Goal: Transaction & Acquisition: Obtain resource

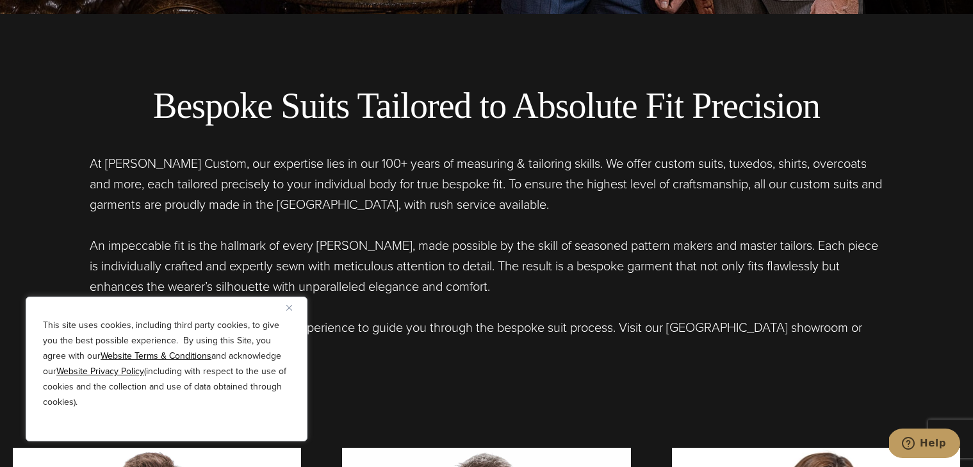
scroll to position [900, 0]
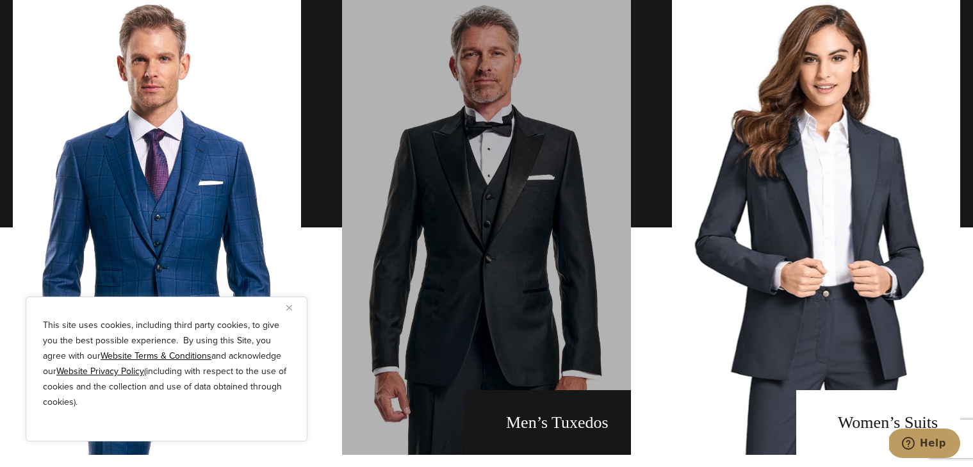
click at [391, 63] on link "men's tuxedos" at bounding box center [486, 227] width 288 height 455
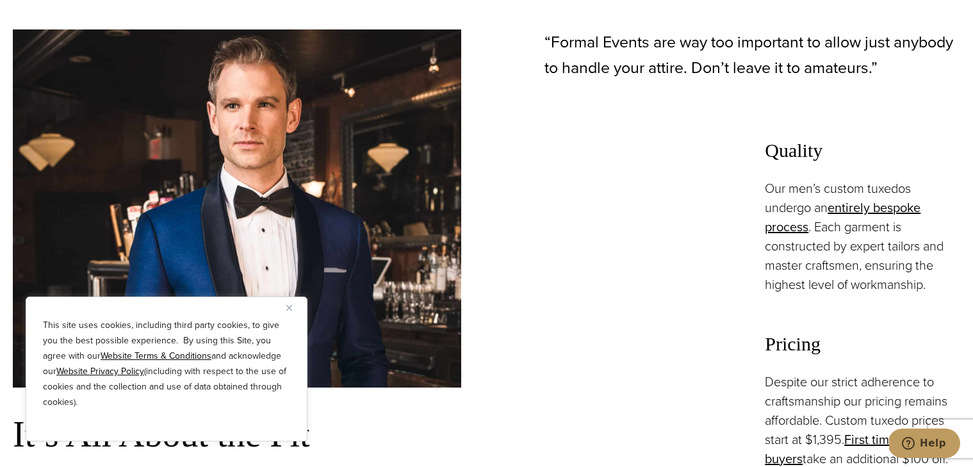
scroll to position [1231, 0]
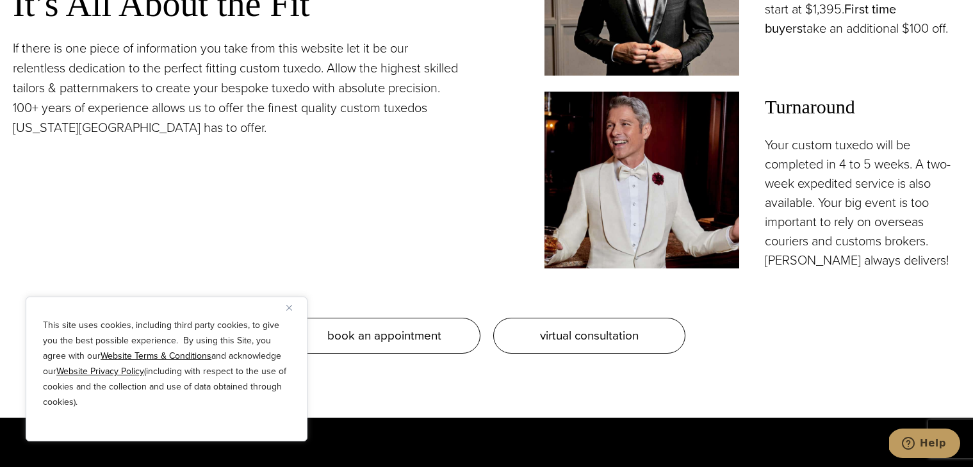
click at [873, 4] on link "First time buyers" at bounding box center [829, 18] width 131 height 38
